Goal: Navigation & Orientation: Go to known website

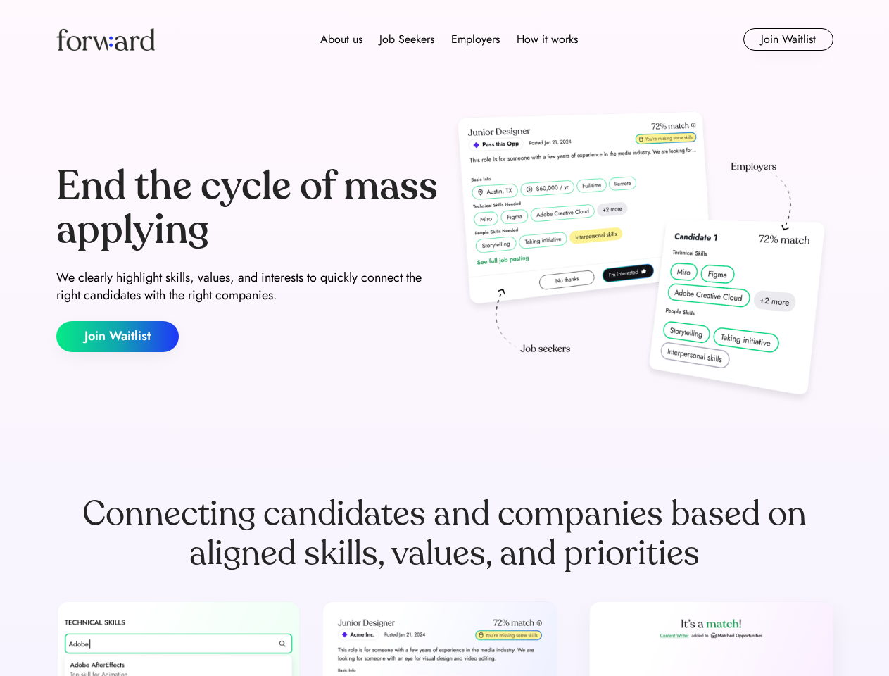
click at [444, 338] on div "End the cycle of mass applying We clearly highlight skills, values, and interes…" at bounding box center [444, 258] width 777 height 303
click at [445, 39] on div "About us Job Seekers Employers How it works" at bounding box center [449, 39] width 555 height 17
click at [106, 39] on img at bounding box center [105, 39] width 99 height 23
click at [449, 39] on div "About us Job Seekers Employers How it works" at bounding box center [449, 39] width 555 height 17
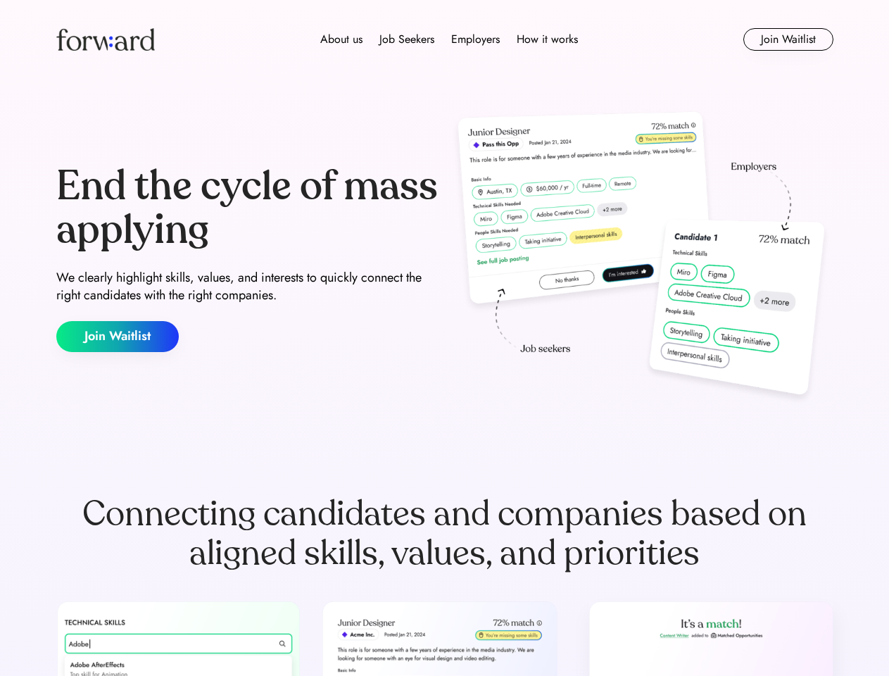
click at [444, 338] on div "End the cycle of mass applying We clearly highlight skills, values, and interes…" at bounding box center [444, 258] width 777 height 303
click at [445, 39] on div "About us Job Seekers Employers How it works" at bounding box center [449, 39] width 555 height 17
click at [106, 39] on img at bounding box center [105, 39] width 99 height 23
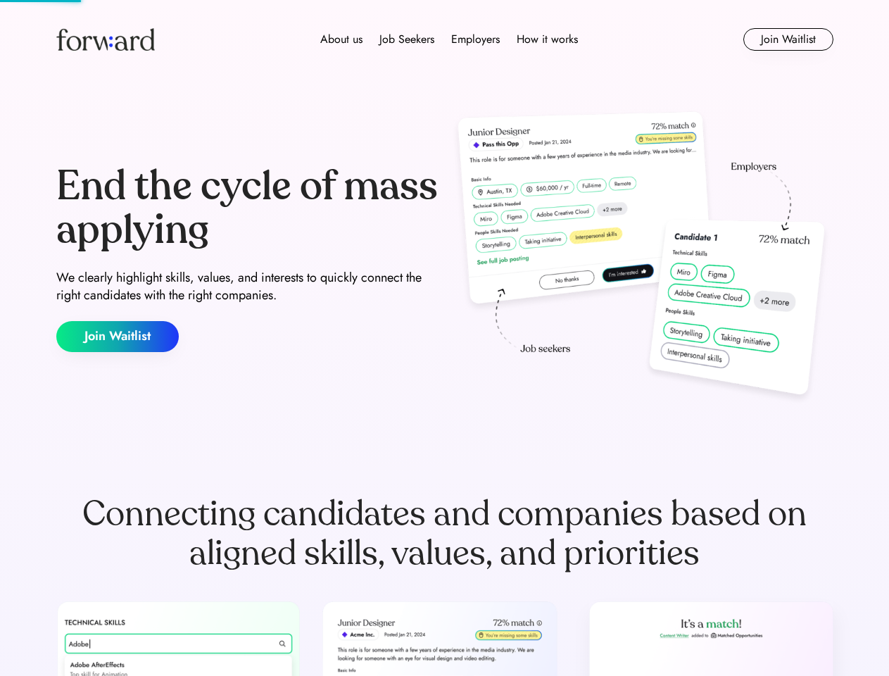
click at [449, 39] on div "About us Job Seekers Employers How it works" at bounding box center [449, 39] width 555 height 17
click at [341, 39] on div "About us" at bounding box center [341, 39] width 42 height 17
